Goal: Find specific page/section: Find specific page/section

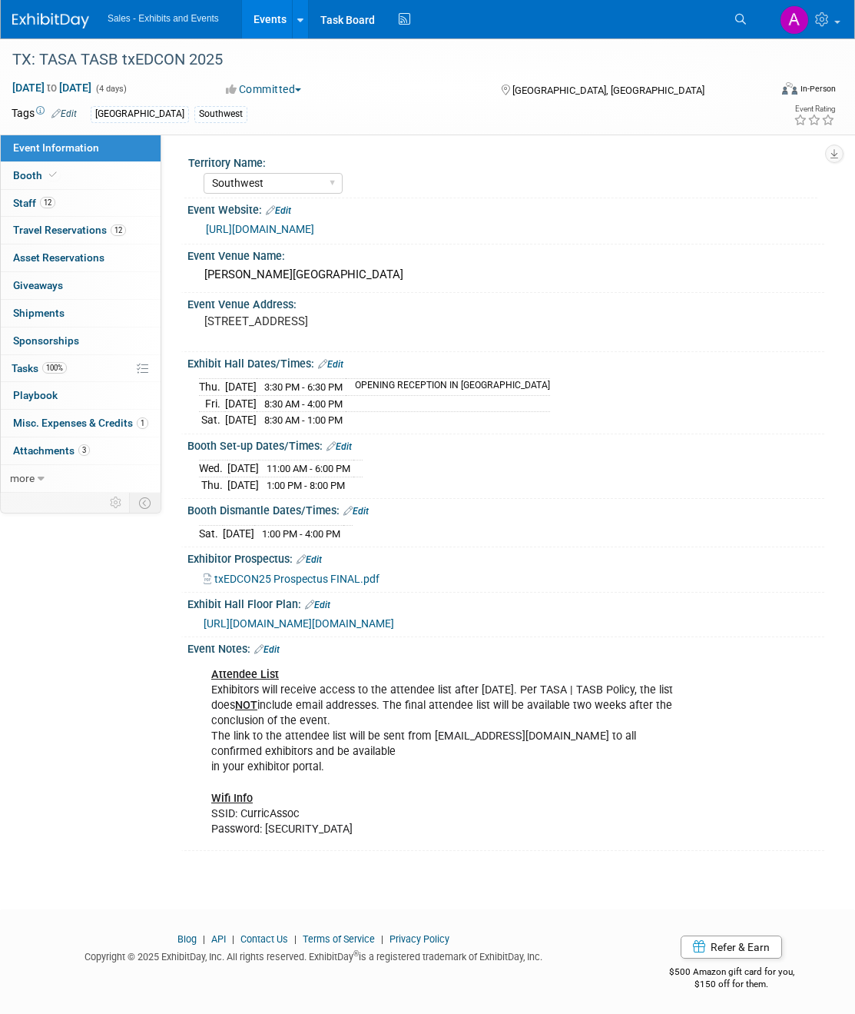
select select "Southwest"
drag, startPoint x: 848, startPoint y: 214, endPoint x: 912, endPoint y: 227, distance: 65.3
click at [855, 227] on html "Sales - Exhibits and Events Events Add Event Bulk Upload Events Shareable Event…" at bounding box center [427, 507] width 855 height 1014
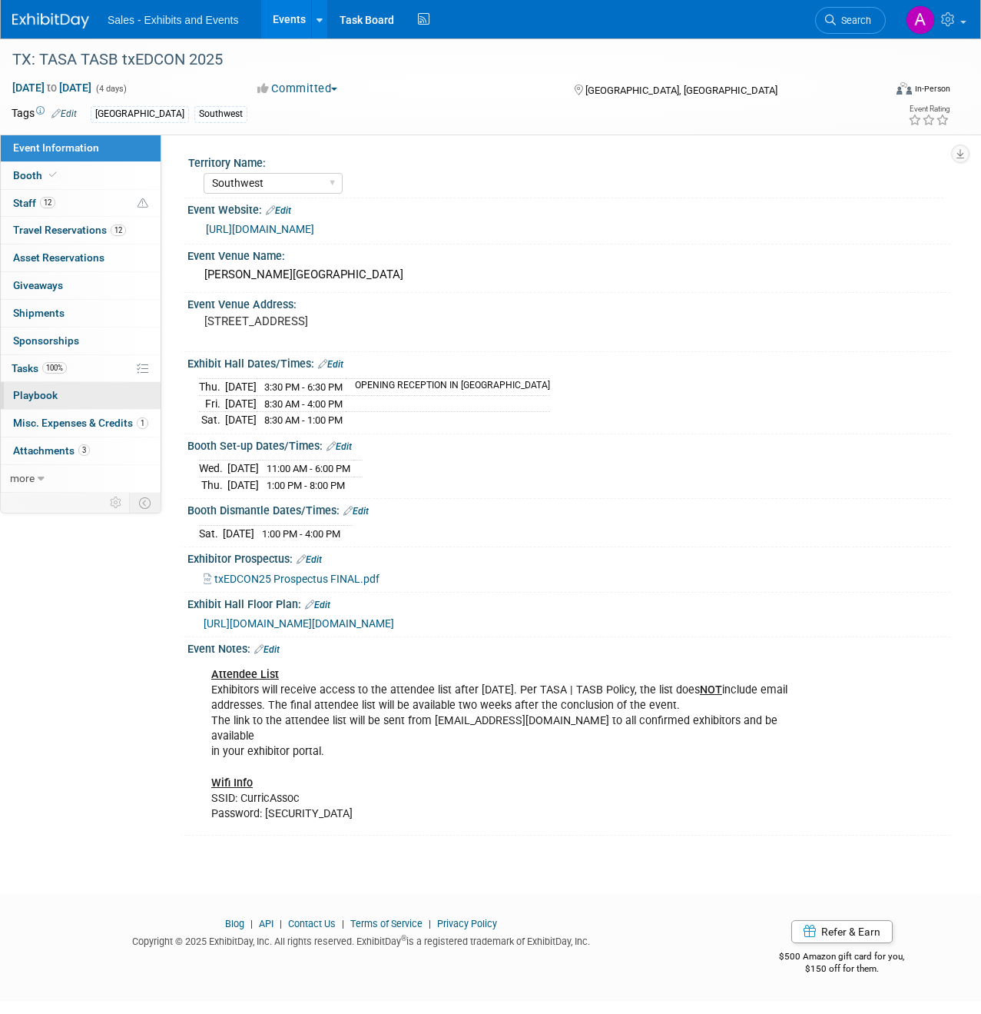
click at [49, 394] on span "Playbook 0" at bounding box center [35, 395] width 45 height 12
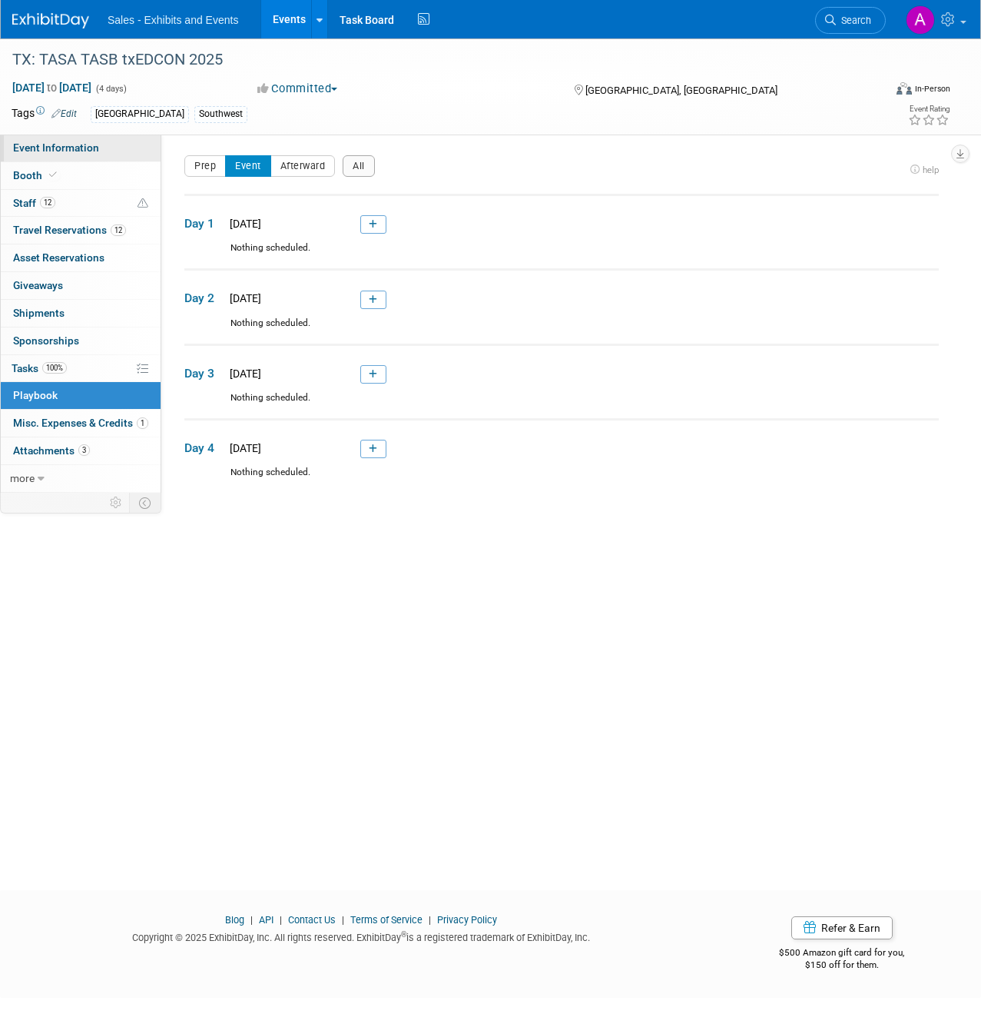
click at [74, 148] on span "Event Information" at bounding box center [56, 147] width 86 height 12
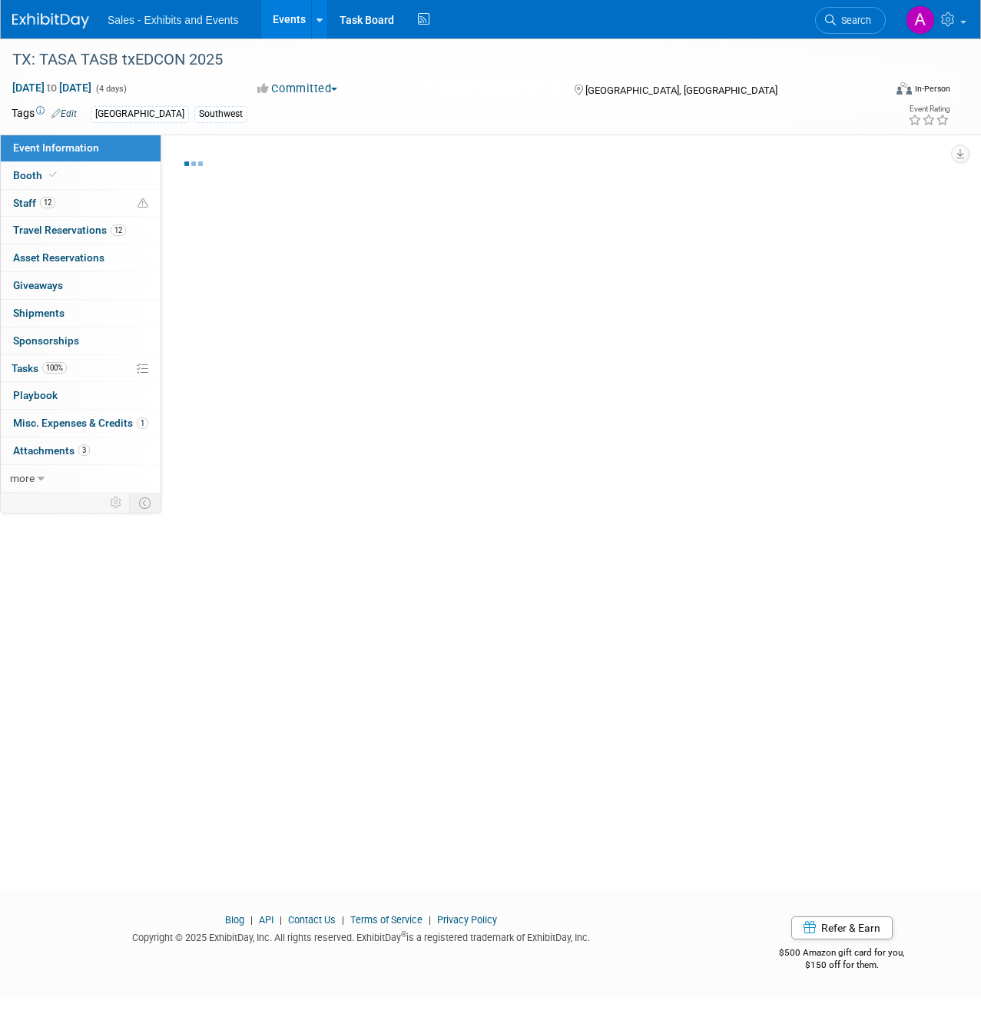
select select "Southwest"
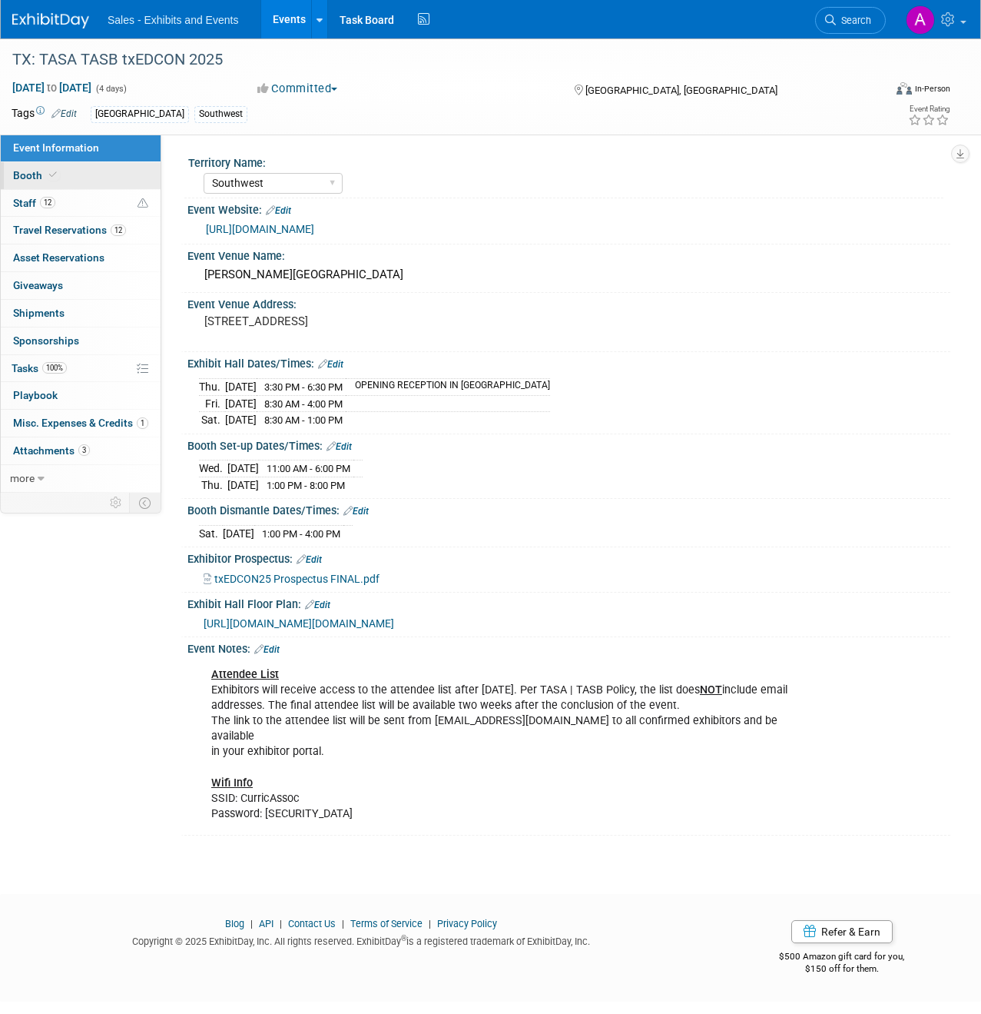
click at [58, 167] on link "Booth" at bounding box center [81, 175] width 160 height 27
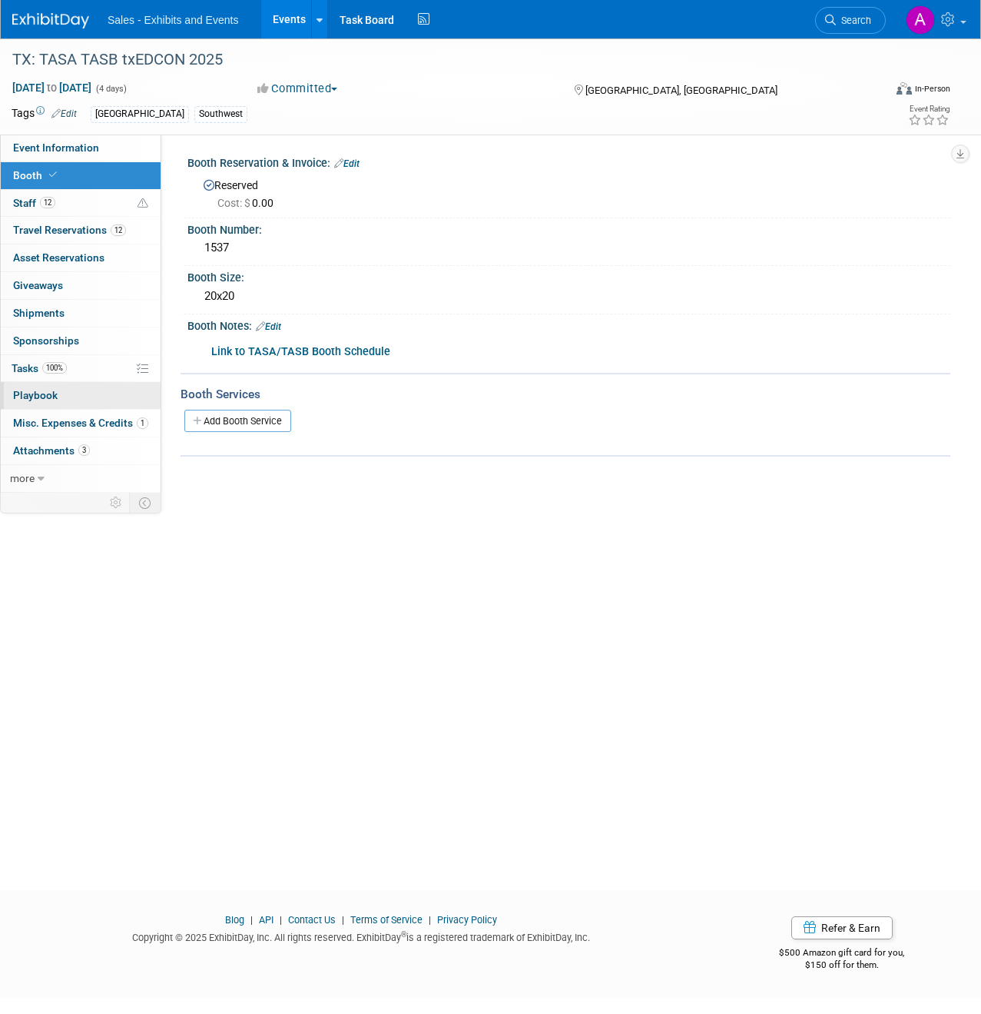
click at [45, 393] on span "Playbook 0" at bounding box center [35, 395] width 45 height 12
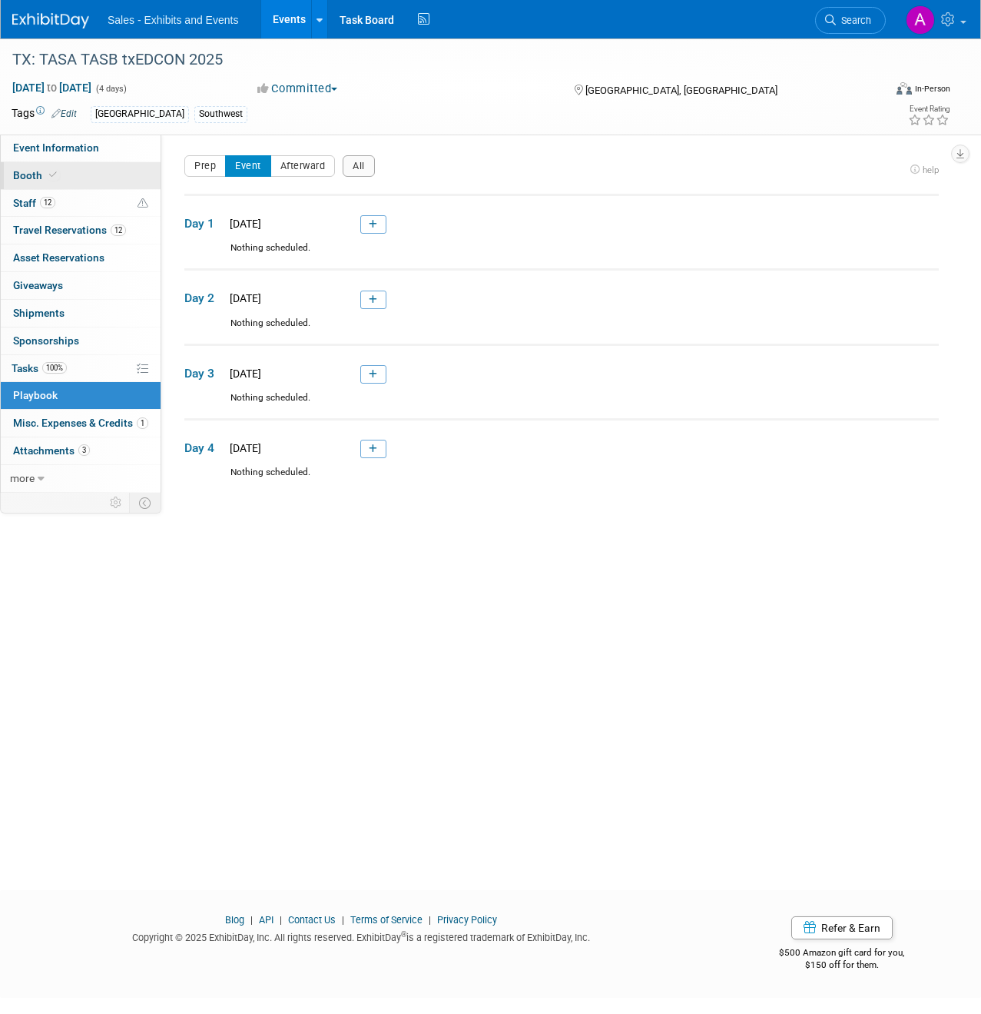
click at [68, 170] on link "Booth" at bounding box center [81, 175] width 160 height 27
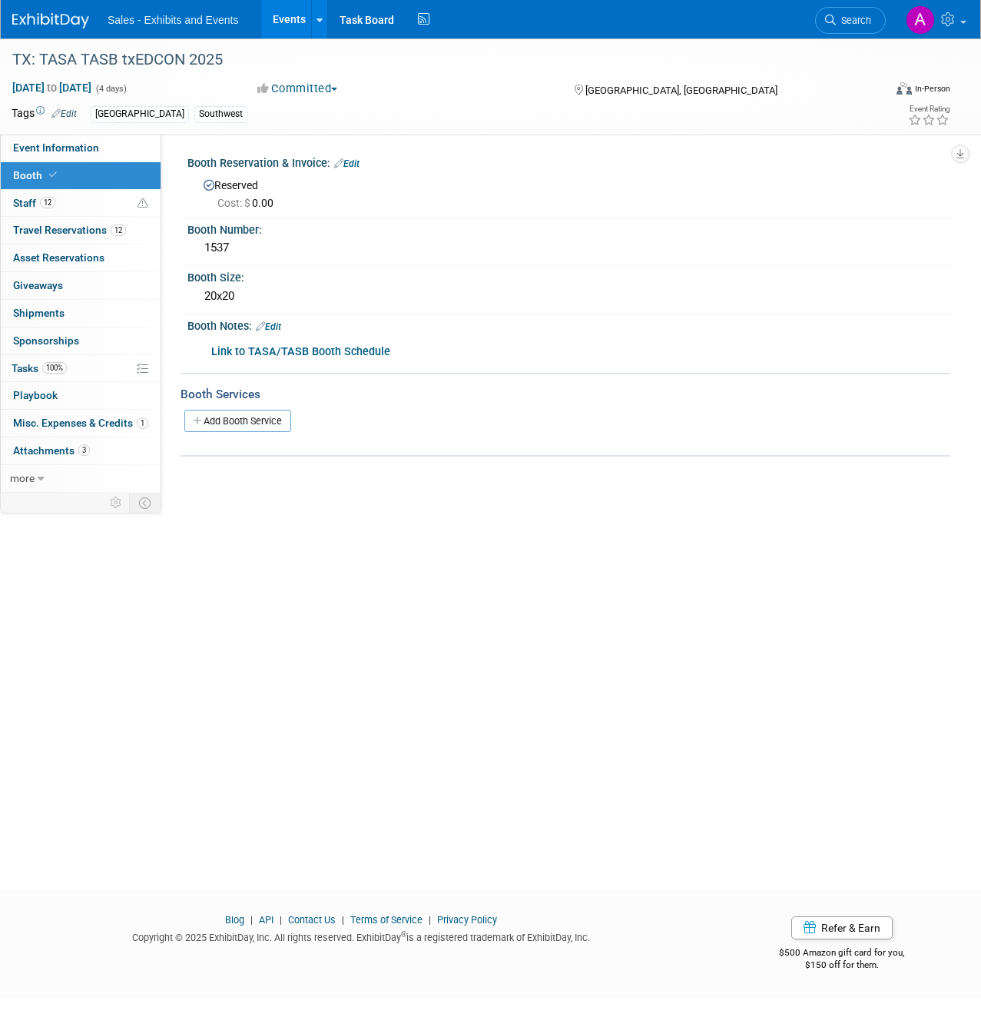
click at [342, 352] on b "Link to TASA/TASB Booth Schedule" at bounding box center [300, 351] width 179 height 13
click at [54, 395] on span "Playbook 0" at bounding box center [35, 395] width 45 height 12
